Goal: Complete application form

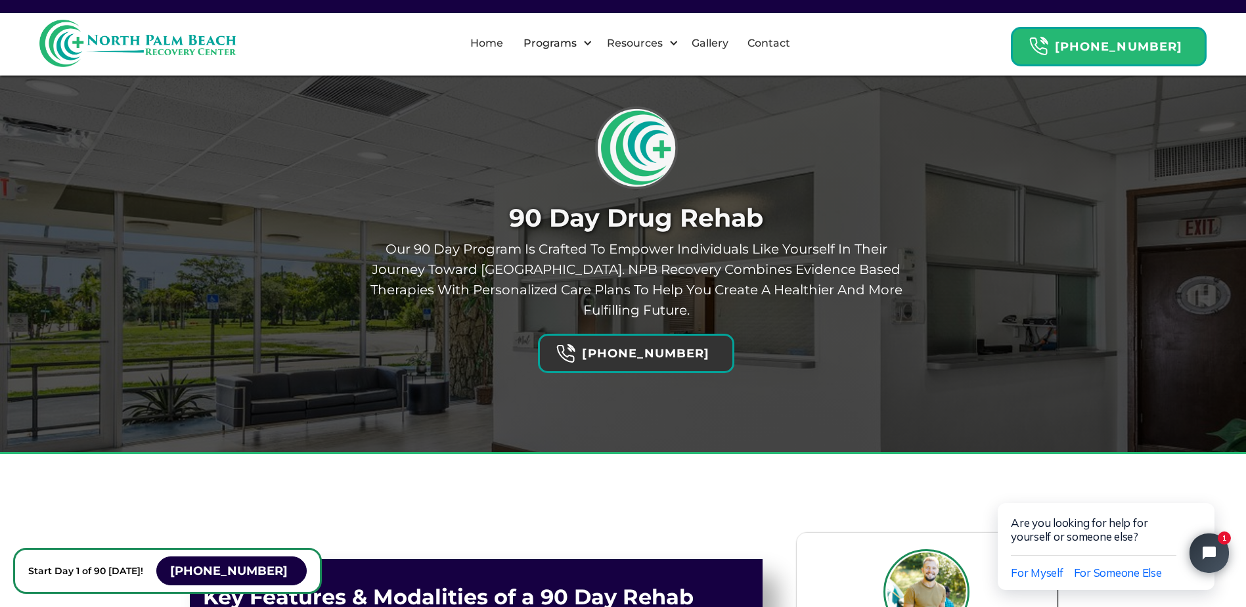
click at [640, 346] on strong "[PHONE_NUMBER]" at bounding box center [645, 353] width 127 height 14
click at [841, 234] on div "90 Day Drug Rehab our 90 day program is crafted to empower individuals like you…" at bounding box center [623, 239] width 571 height 268
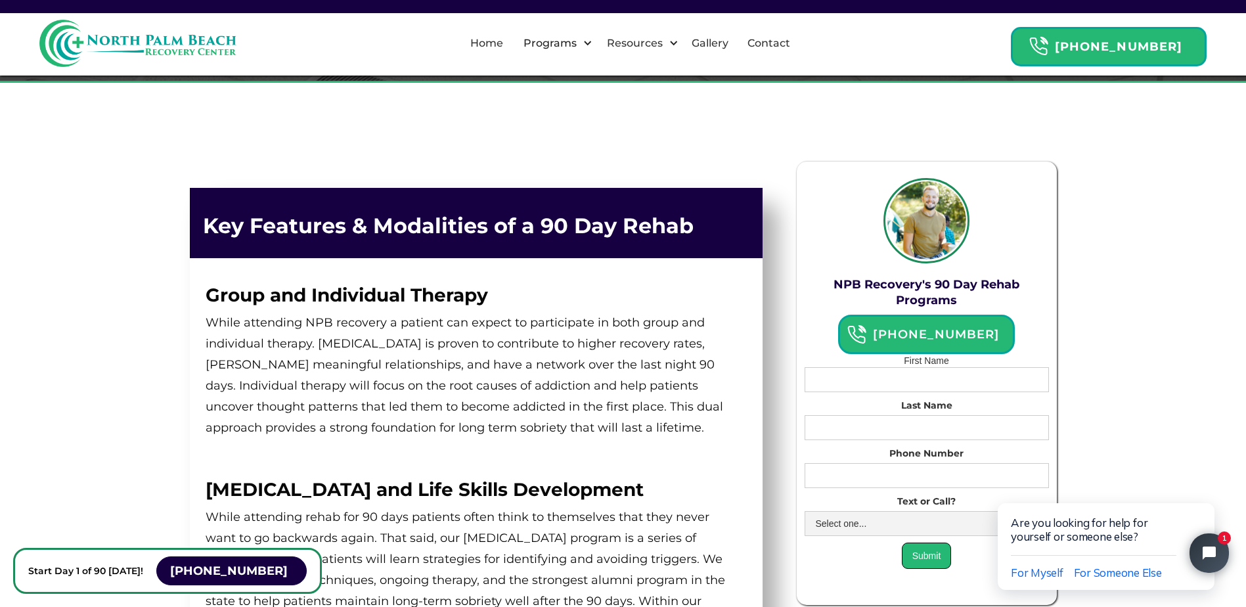
scroll to position [394, 0]
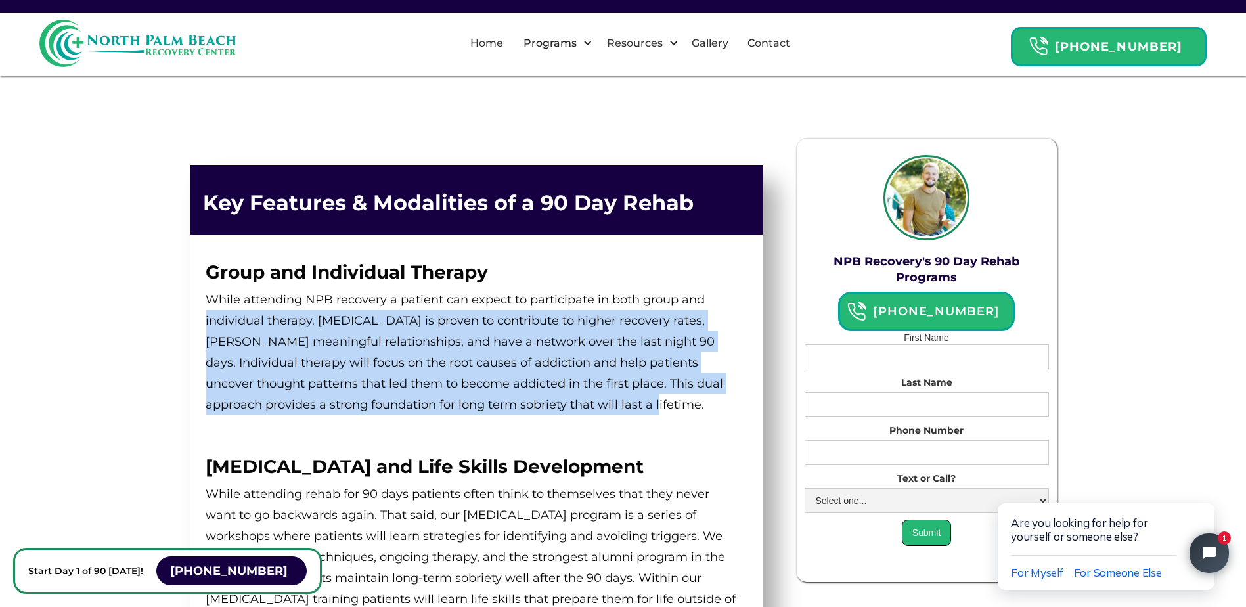
drag, startPoint x: 187, startPoint y: 292, endPoint x: 709, endPoint y: 385, distance: 530.3
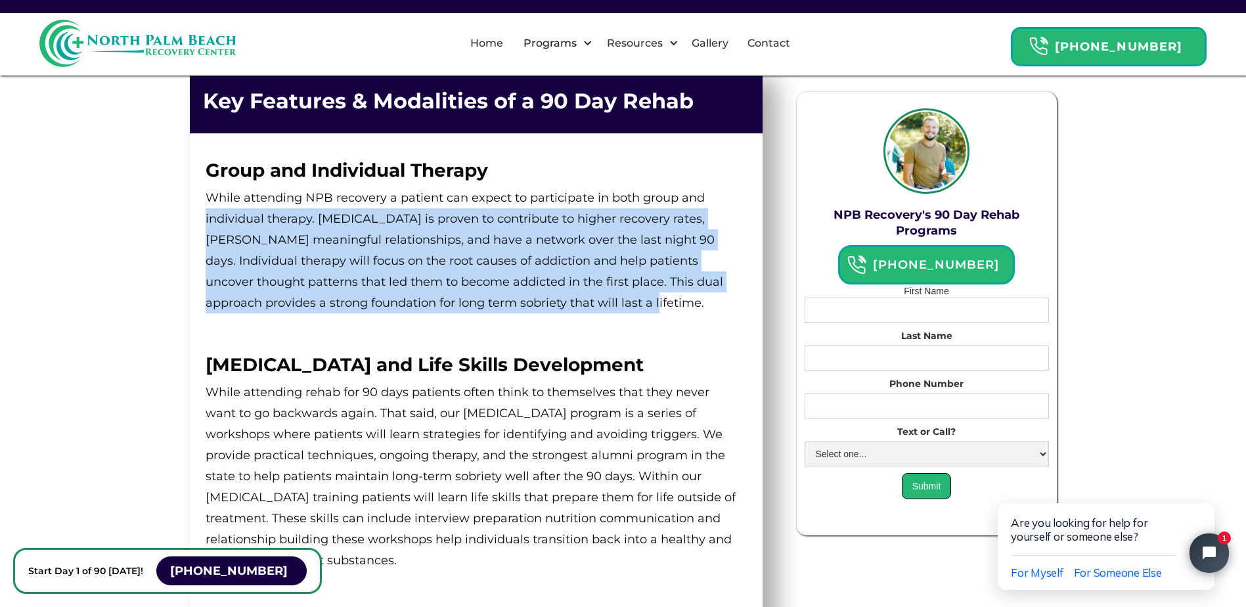
scroll to position [525, 0]
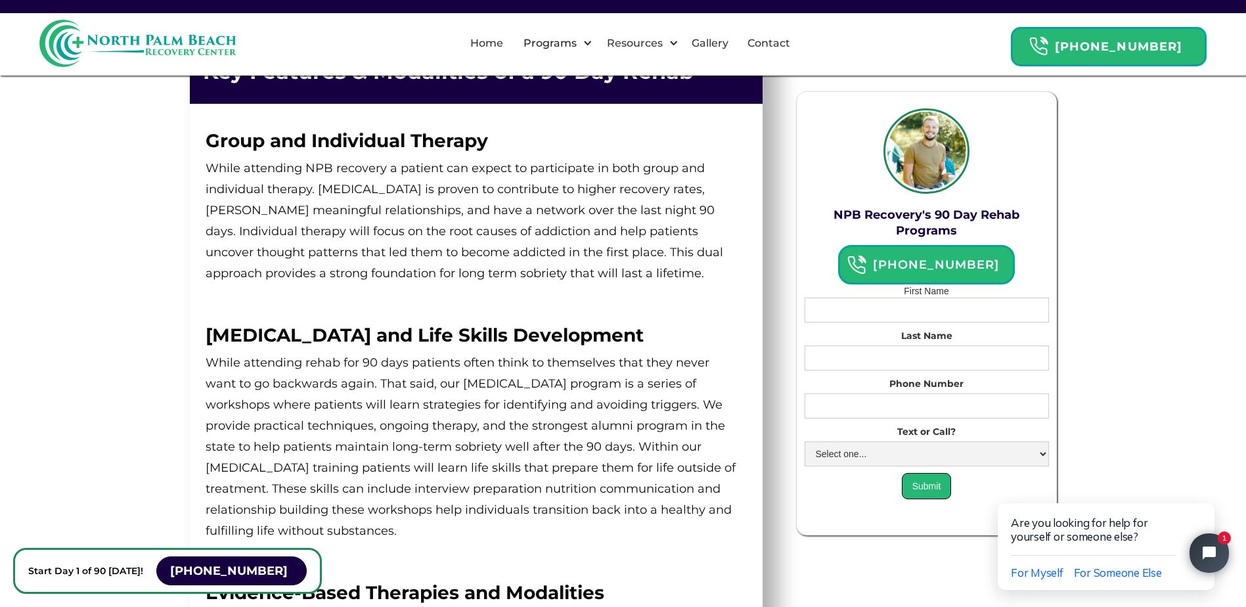
click at [507, 548] on p "‍" at bounding box center [473, 558] width 535 height 21
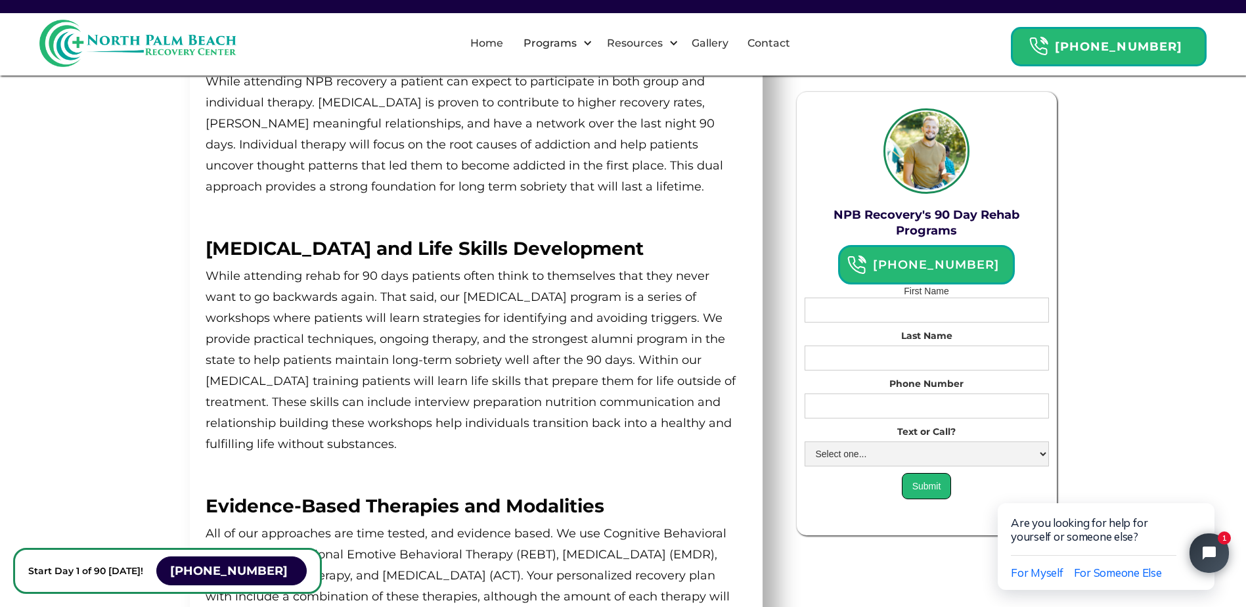
scroll to position [657, 0]
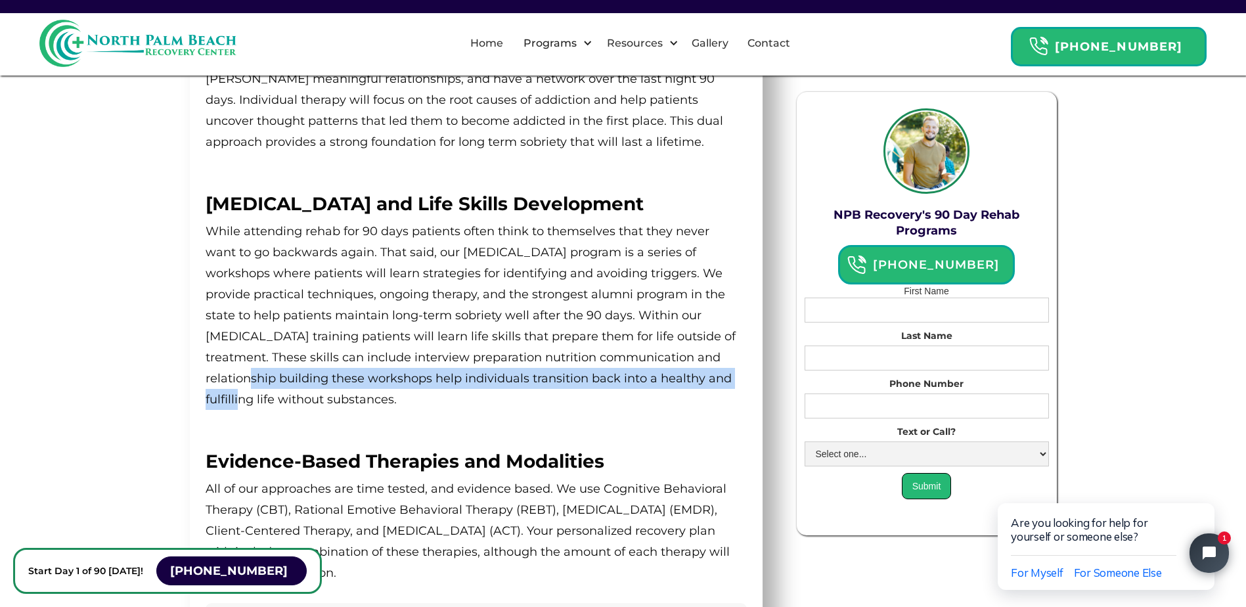
drag, startPoint x: 267, startPoint y: 372, endPoint x: 123, endPoint y: 372, distance: 143.1
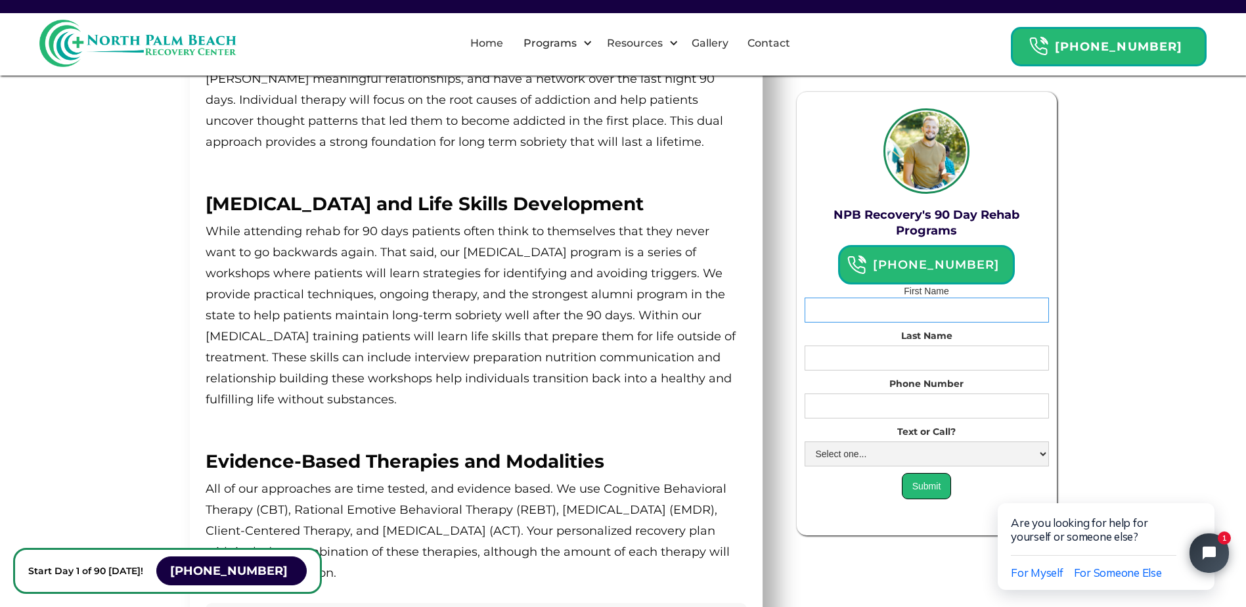
click at [923, 318] on input "Email Form" at bounding box center [926, 309] width 244 height 25
drag, startPoint x: 931, startPoint y: 315, endPoint x: 902, endPoint y: 320, distance: 30.0
click at [902, 320] on input "Email Form" at bounding box center [926, 309] width 244 height 25
type input "[PERSON_NAME]"
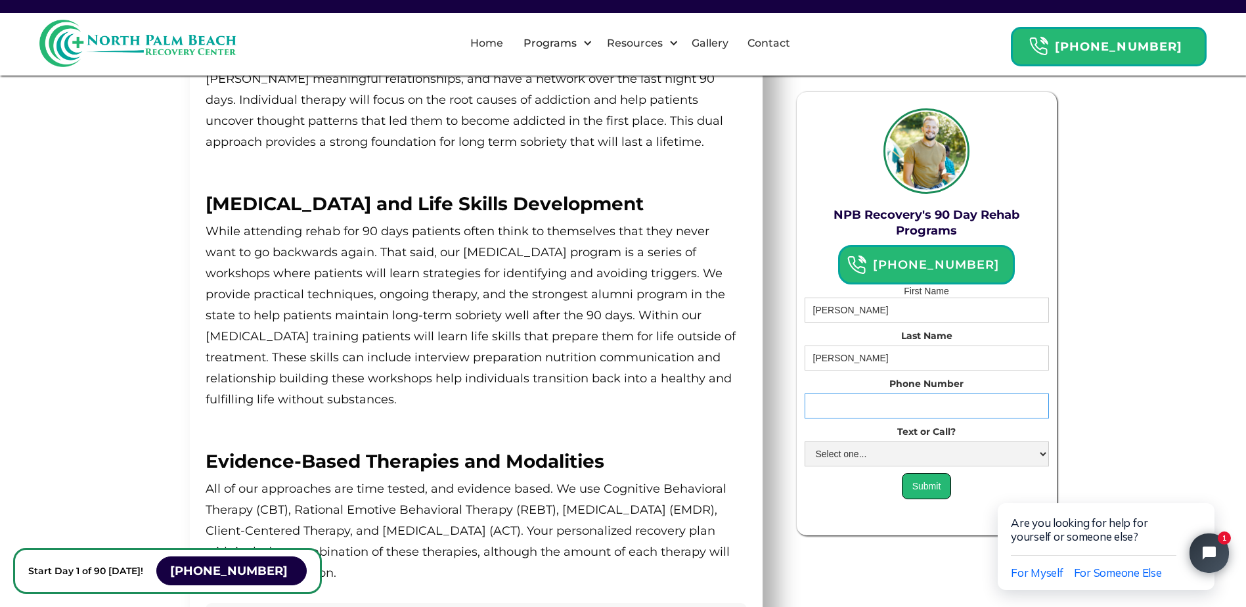
type input "8133301424"
click at [926, 499] on input "Submit" at bounding box center [927, 486] width 50 height 26
type input "Please wait..."
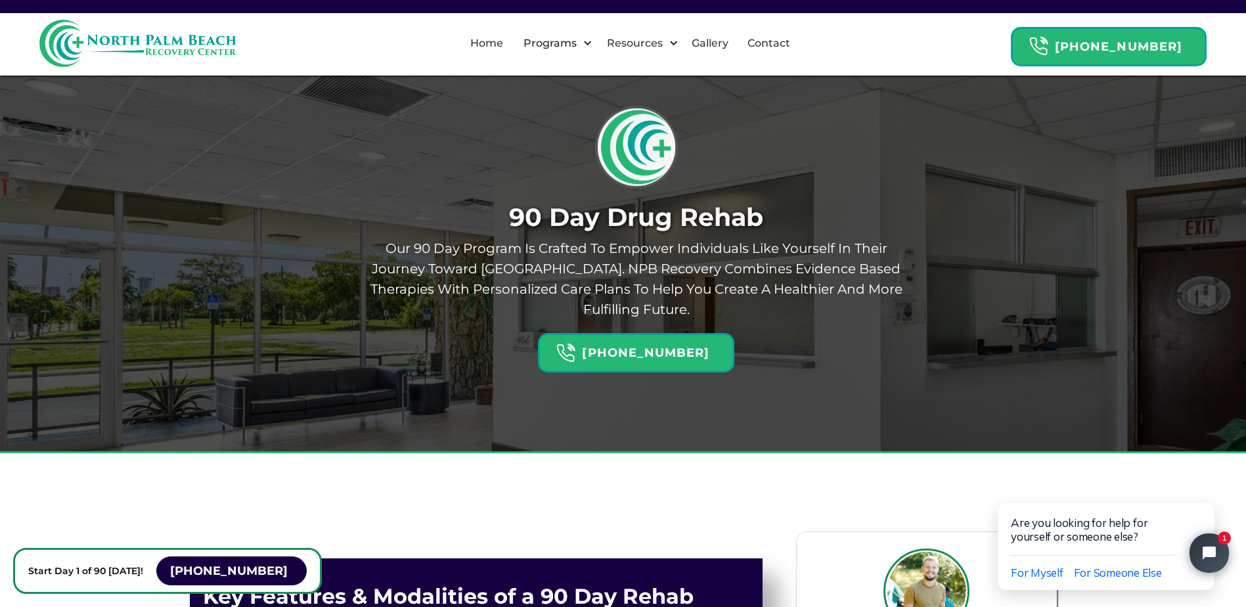
scroll to position [0, 0]
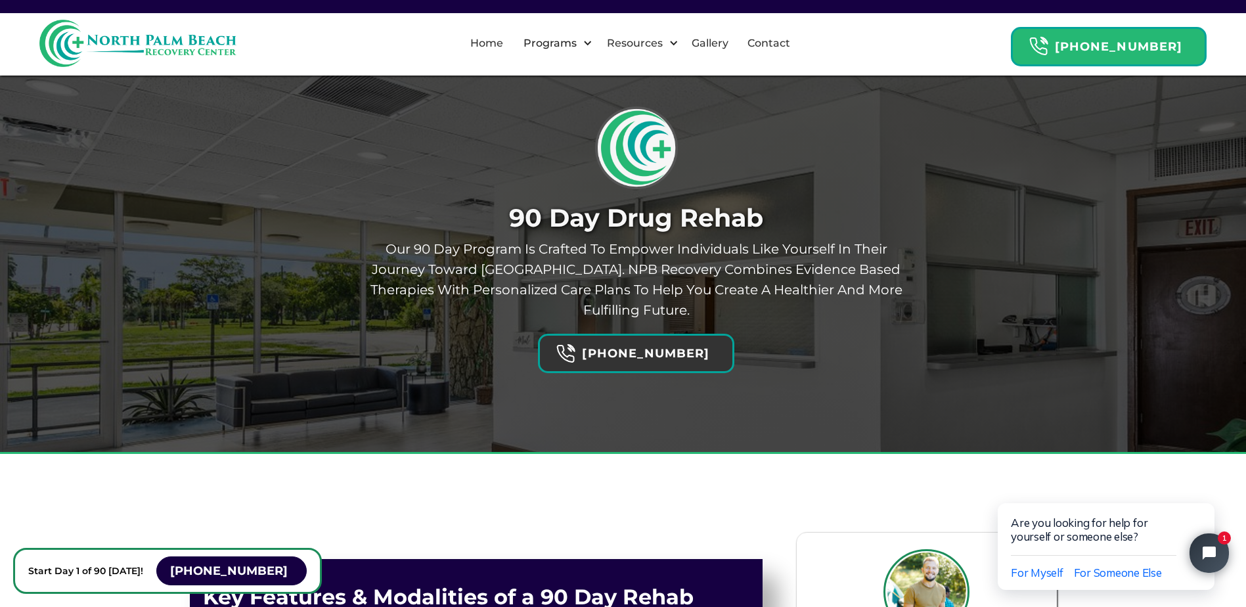
click at [647, 343] on h6 "[PHONE_NUMBER]" at bounding box center [645, 353] width 141 height 20
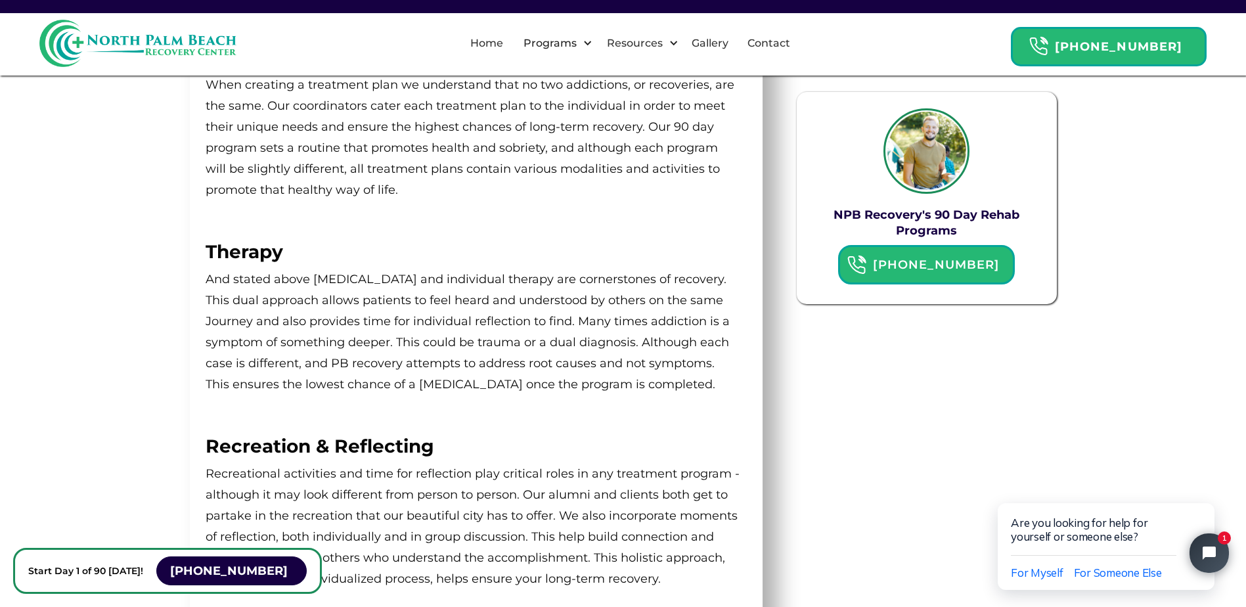
scroll to position [1379, 0]
